Goal: Task Accomplishment & Management: Manage account settings

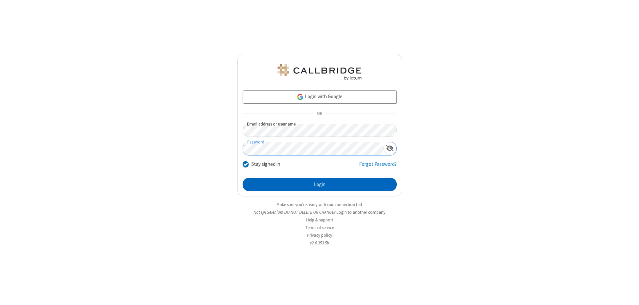
click at [320, 185] on button "Login" at bounding box center [320, 184] width 154 height 13
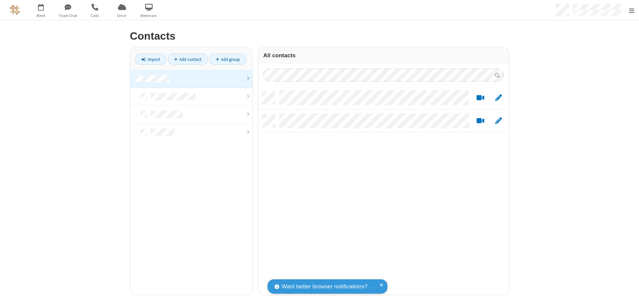
scroll to position [5, 5]
click at [189, 79] on link at bounding box center [191, 79] width 123 height 18
click at [185, 59] on link "Add contact" at bounding box center [188, 59] width 40 height 11
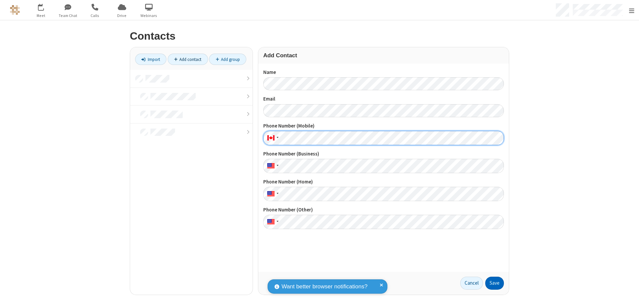
click at [492, 283] on button "Save" at bounding box center [495, 283] width 19 height 13
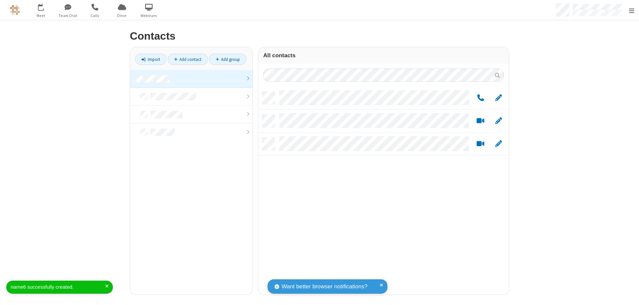
scroll to position [203, 246]
